Goal: Contribute content: Add original content to the website for others to see

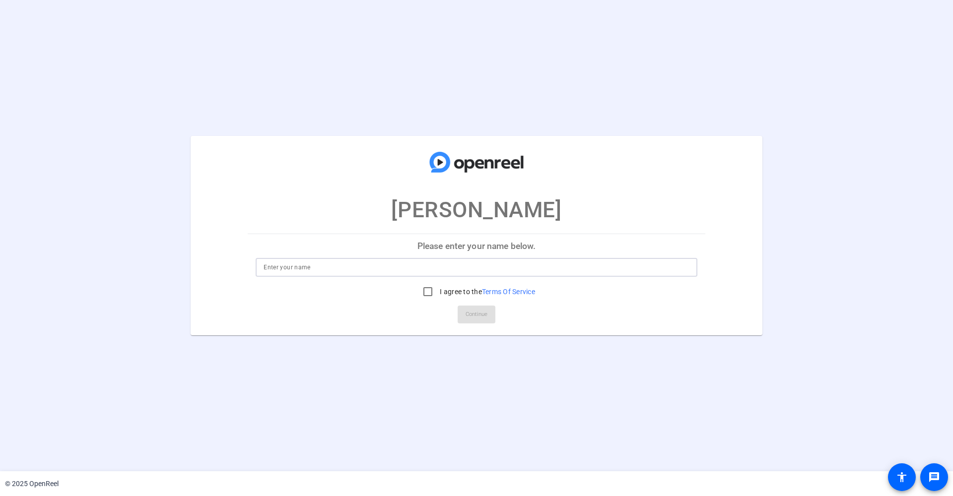
click at [429, 262] on input at bounding box center [476, 267] width 426 height 12
type input "[PERSON_NAME]"
click at [423, 291] on input "I agree to the Terms Of Service" at bounding box center [428, 292] width 20 height 20
checkbox input "true"
click at [476, 315] on span "Continue" at bounding box center [476, 314] width 22 height 15
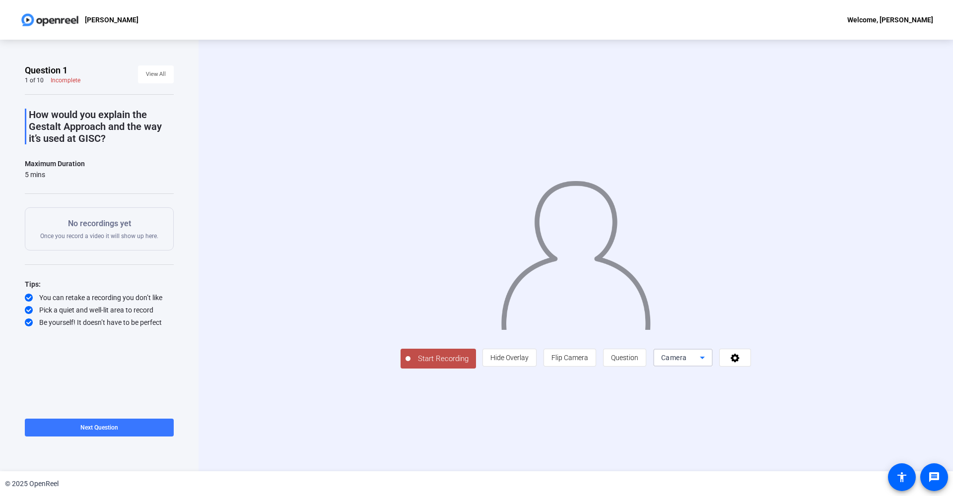
click at [687, 362] on span "Camera" at bounding box center [674, 358] width 26 height 8
click at [876, 410] on div at bounding box center [476, 248] width 953 height 496
click at [739, 363] on icon at bounding box center [734, 358] width 9 height 9
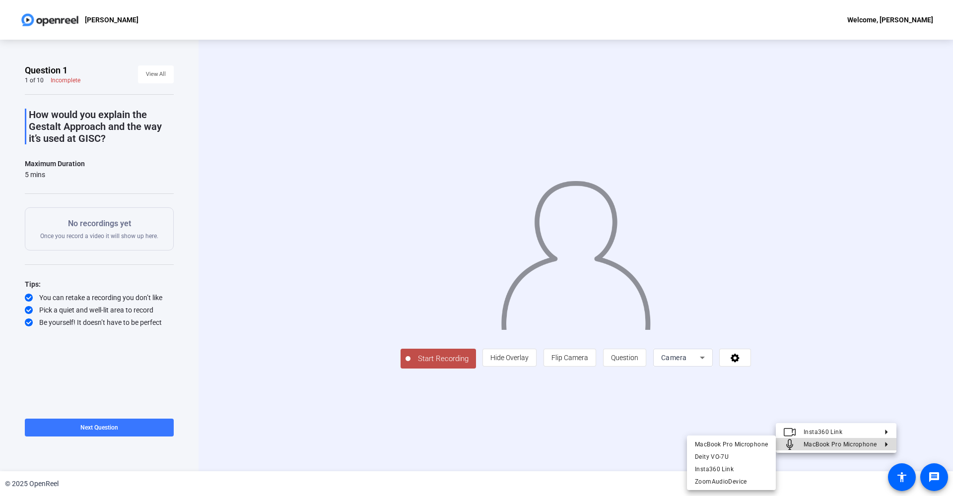
click at [879, 440] on button "MacBook Pro Microphone" at bounding box center [835, 444] width 121 height 12
click at [705, 465] on span "Insta360 Link" at bounding box center [731, 469] width 73 height 12
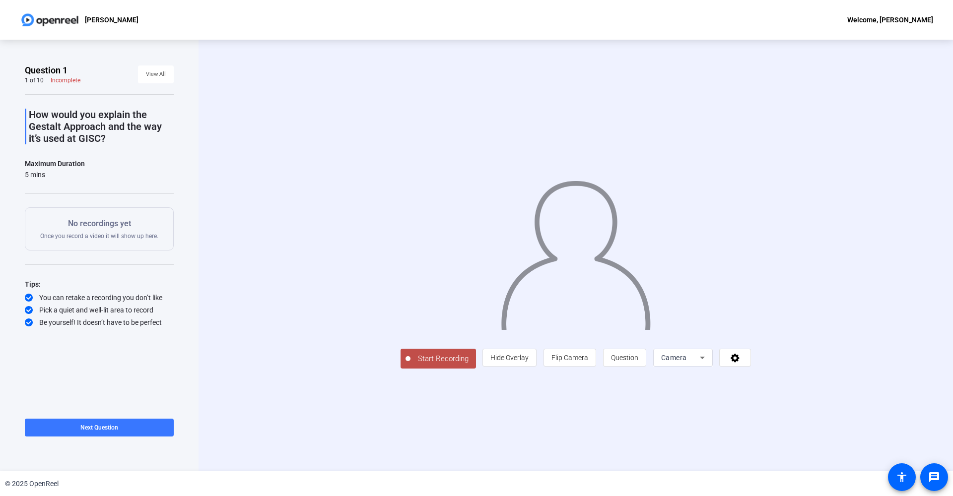
click at [468, 426] on div "Start Recording person Hide Overlay flip Flip Camera question_mark Question Cam…" at bounding box center [575, 256] width 754 height 432
click at [638, 362] on span "Question" at bounding box center [624, 358] width 27 height 8
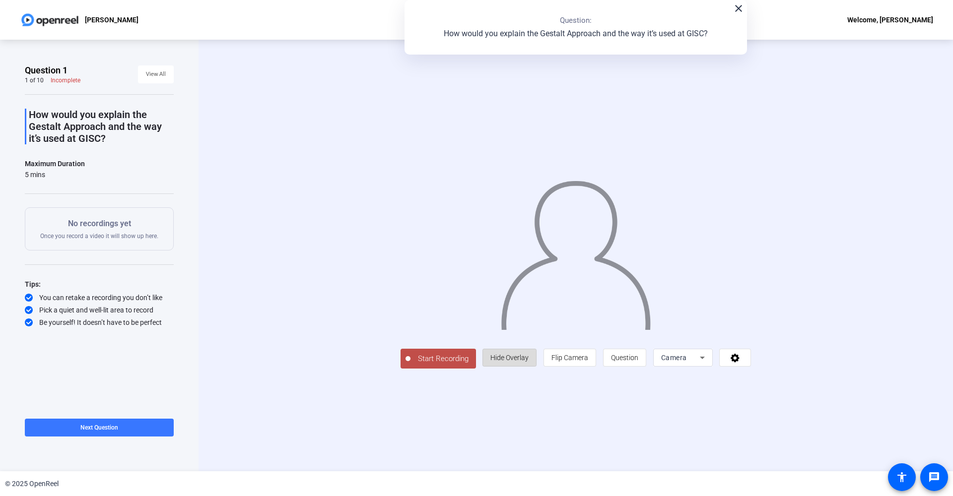
click at [528, 362] on span "Hide Overlay" at bounding box center [509, 358] width 38 height 8
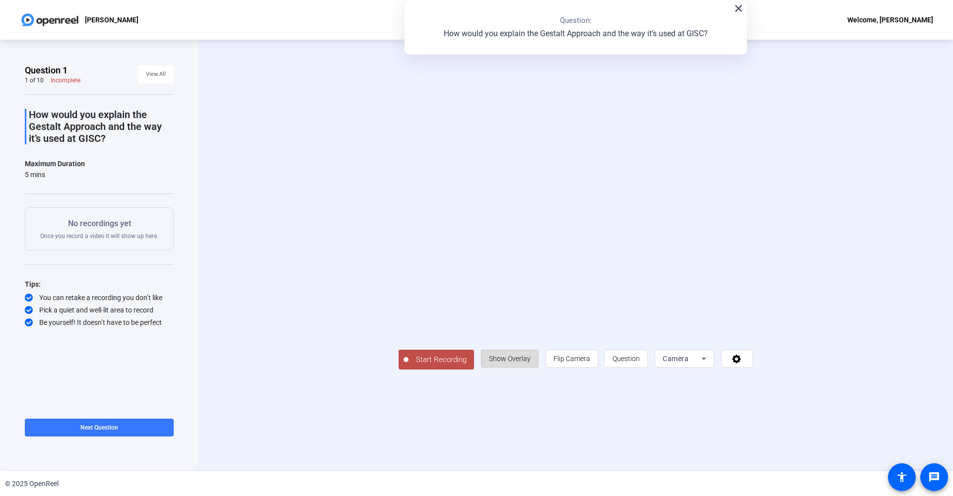
click at [530, 363] on span "Show Overlay" at bounding box center [510, 359] width 42 height 8
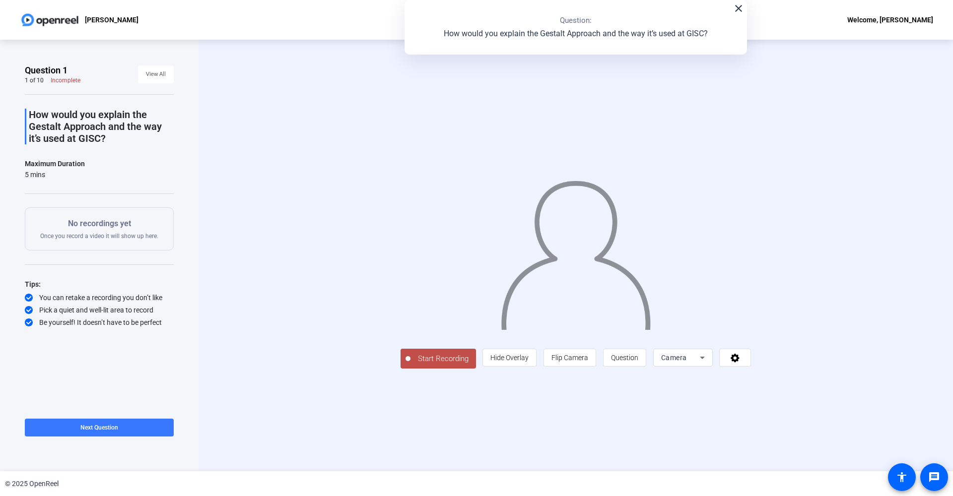
click at [700, 364] on div "Camera" at bounding box center [680, 358] width 39 height 12
click at [879, 413] on div at bounding box center [476, 248] width 953 height 496
click at [741, 363] on icon at bounding box center [734, 358] width 11 height 10
click at [408, 440] on div at bounding box center [476, 248] width 953 height 496
